Goal: Task Accomplishment & Management: Complete application form

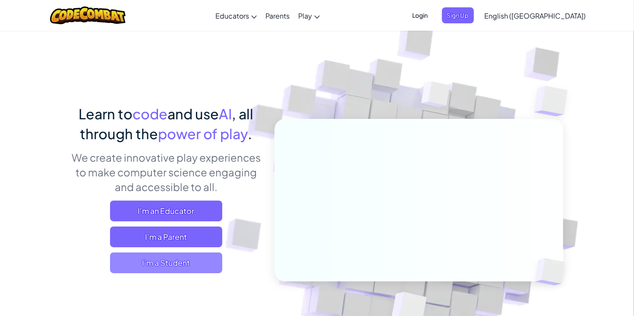
click at [182, 269] on span "I'm a Student" at bounding box center [166, 262] width 112 height 21
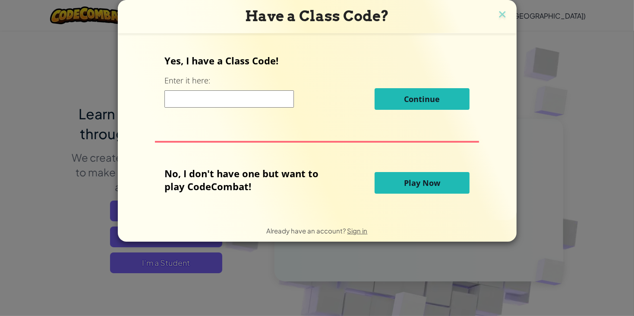
click at [624, 88] on div "Have a Class Code? Yes, I have a Class Code! Enter it here: Continue No, I don'…" at bounding box center [317, 158] width 634 height 316
click at [497, 14] on img at bounding box center [502, 15] width 11 height 13
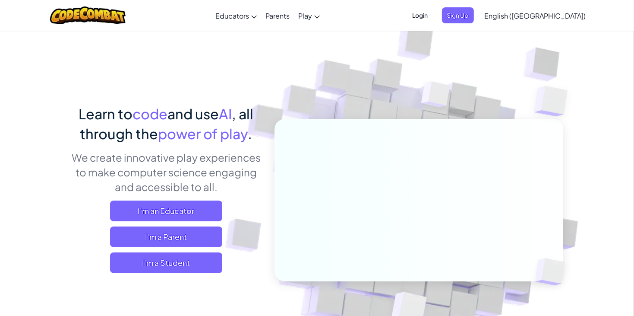
click at [434, 20] on span "Login" at bounding box center [421, 15] width 26 height 16
